Goal: Task Accomplishment & Management: Use online tool/utility

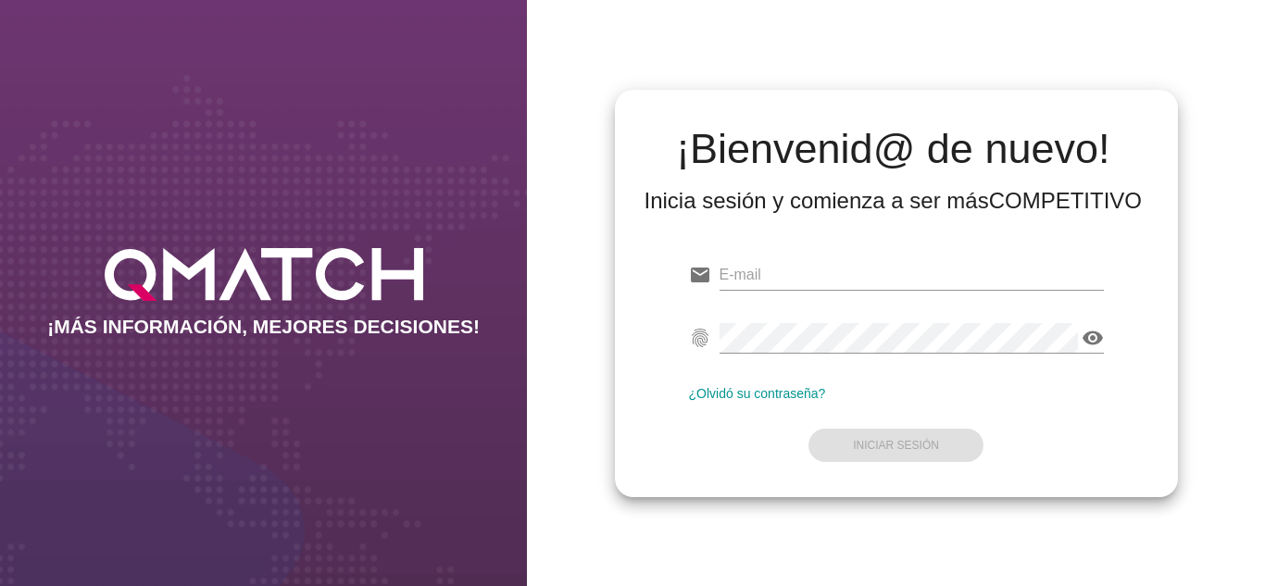
type input "[PERSON_NAME][EMAIL_ADDRESS][DOMAIN_NAME]"
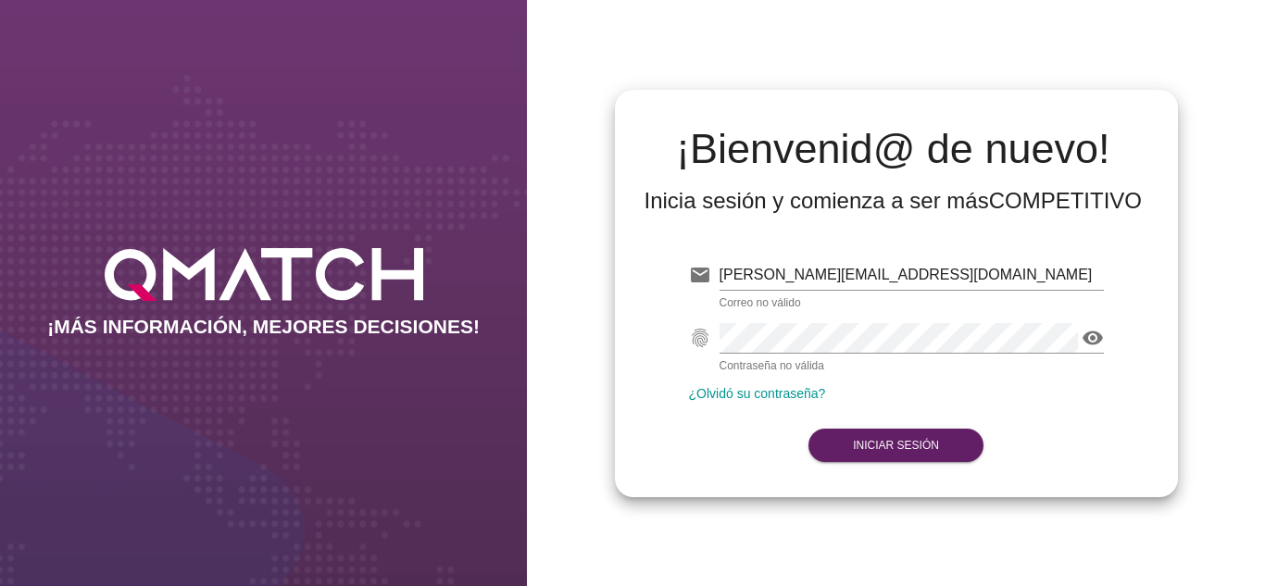
click at [692, 420] on form "email [PERSON_NAME][EMAIL_ADDRESS][DOMAIN_NAME] Correo no válido fingerprint vi…" at bounding box center [896, 358] width 415 height 218
click at [873, 469] on div "email [PERSON_NAME][EMAIL_ADDRESS][DOMAIN_NAME] fingerprint visibility ¿Olvidó …" at bounding box center [896, 357] width 533 height 252
click at [866, 440] on strong "Iniciar Sesión" at bounding box center [896, 445] width 86 height 13
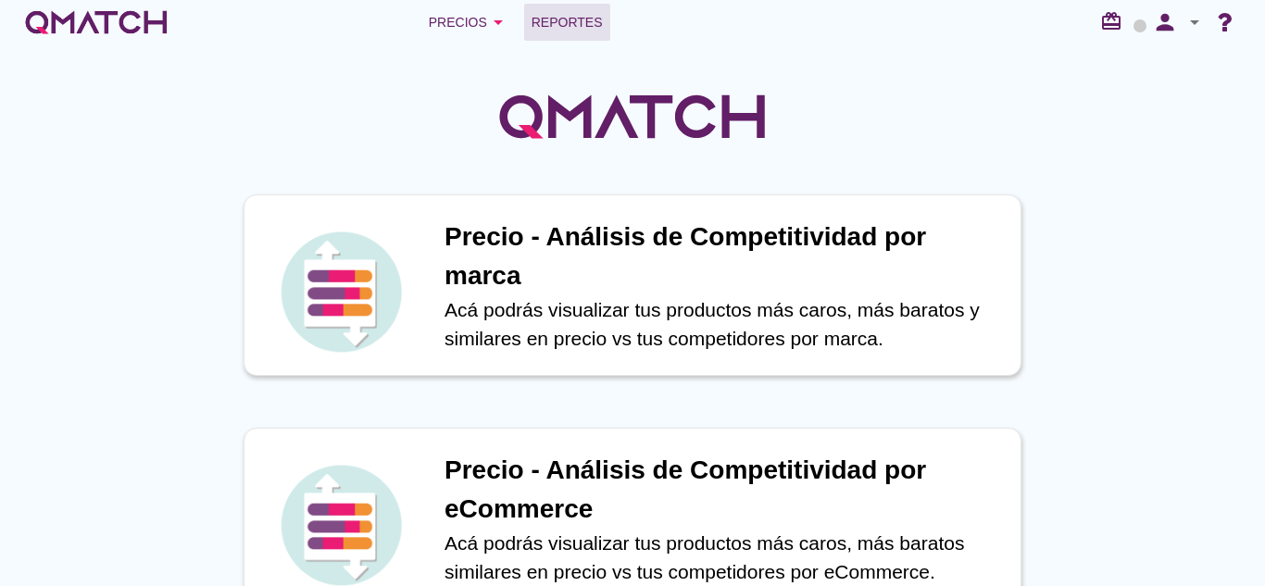
click at [574, 15] on span "Reportes" at bounding box center [566, 22] width 71 height 22
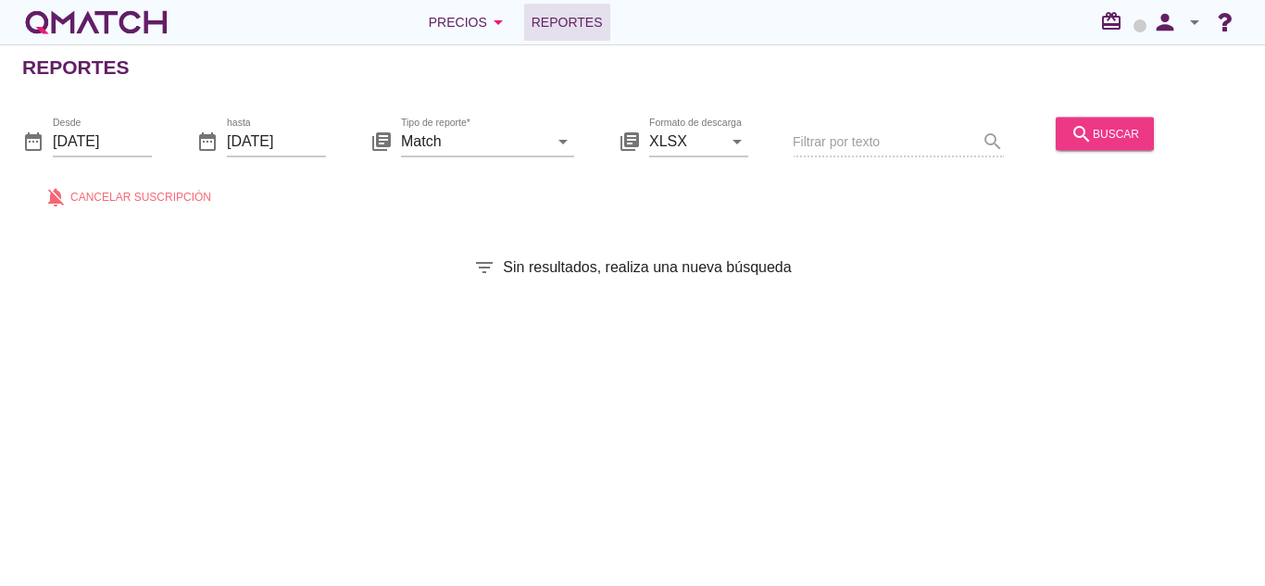
click at [1110, 149] on button "search buscar" at bounding box center [1104, 133] width 98 height 33
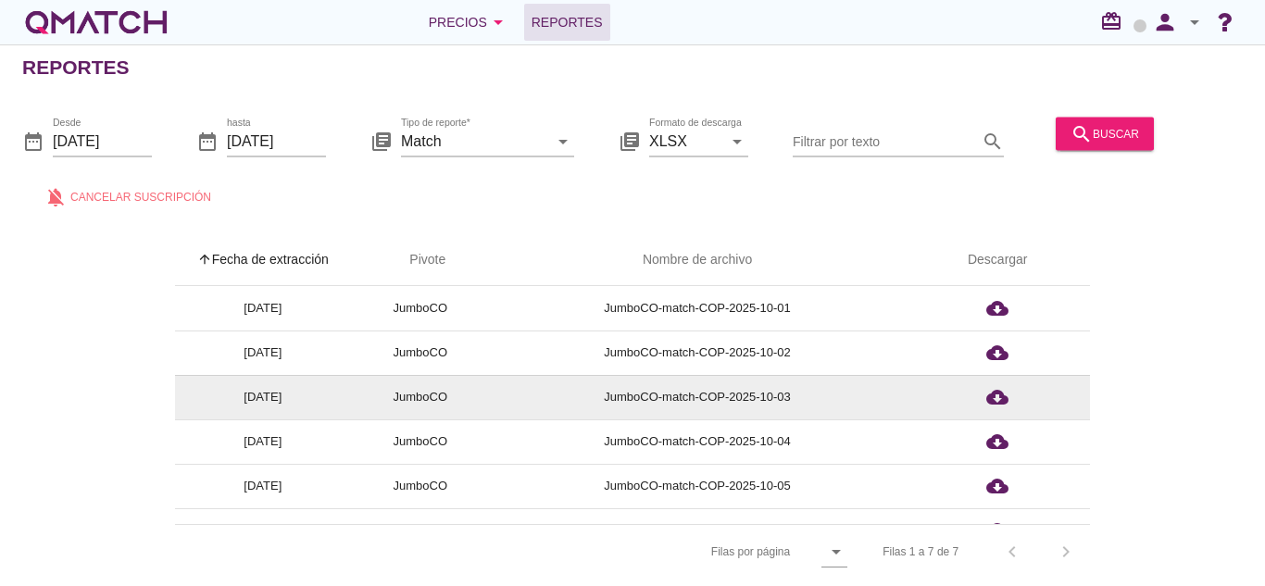
scroll to position [73, 0]
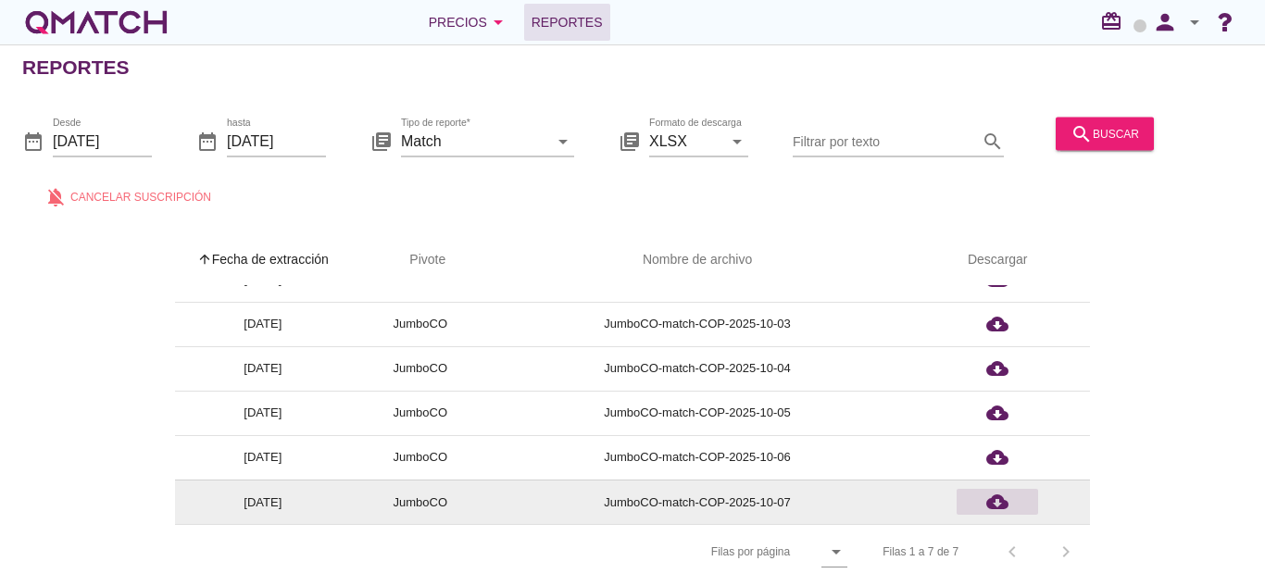
click at [1009, 510] on div "cloud_download" at bounding box center [997, 502] width 67 height 22
